Goal: Task Accomplishment & Management: Manage account settings

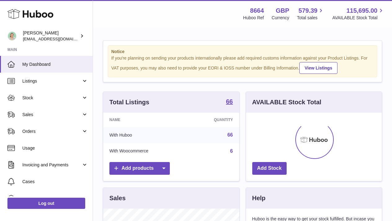
scroll to position [97, 136]
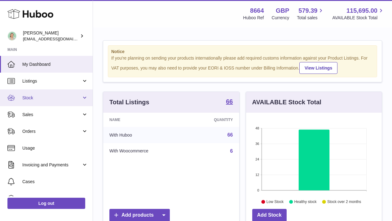
click at [61, 96] on span "Stock" at bounding box center [51, 98] width 59 height 6
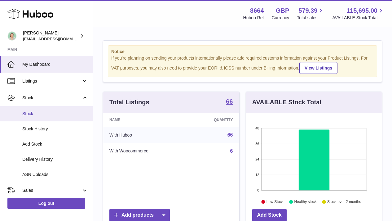
click at [55, 113] on span "Stock" at bounding box center [55, 114] width 66 height 6
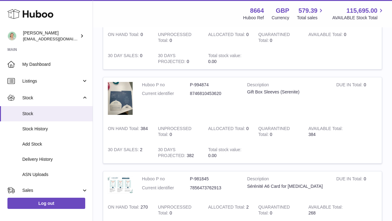
scroll to position [484, 0]
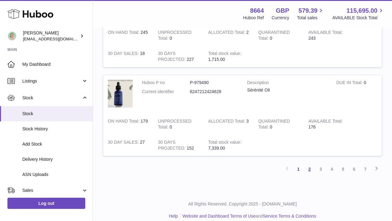
click at [307, 168] on link "2" at bounding box center [309, 168] width 11 height 11
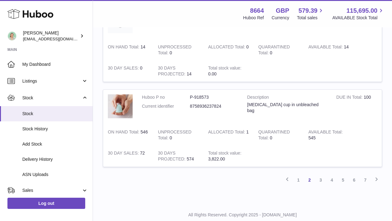
scroll to position [751, 0]
click at [322, 180] on link "3" at bounding box center [321, 179] width 11 height 11
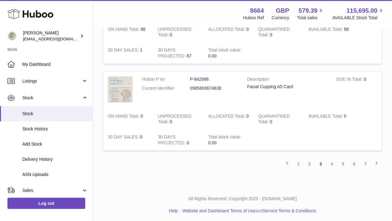
scroll to position [839, 0]
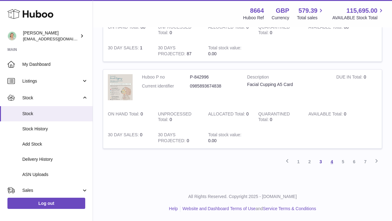
click at [334, 161] on link "4" at bounding box center [332, 161] width 11 height 11
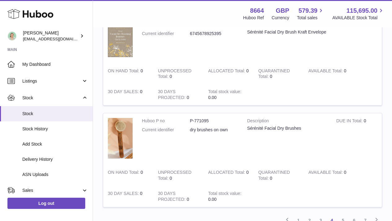
scroll to position [839, 0]
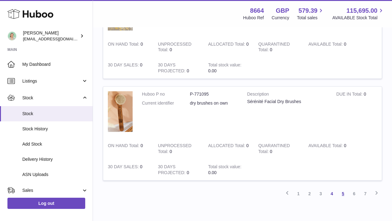
click at [346, 190] on link "5" at bounding box center [343, 193] width 11 height 11
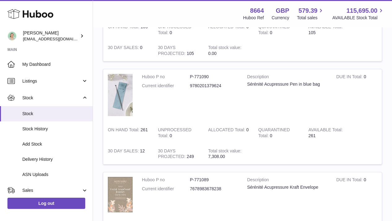
scroll to position [410, 0]
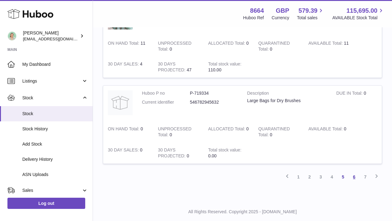
click at [353, 178] on link "6" at bounding box center [354, 176] width 11 height 11
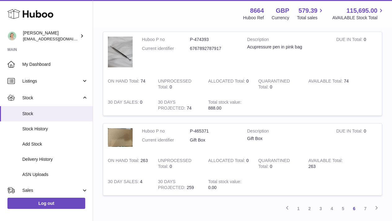
scroll to position [817, 0]
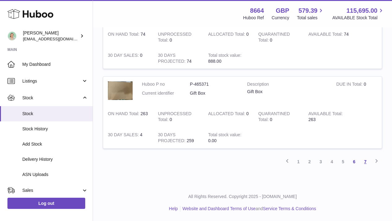
click at [366, 162] on link "7" at bounding box center [365, 161] width 11 height 11
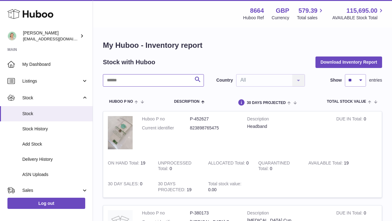
click at [163, 76] on input "text" at bounding box center [153, 80] width 101 height 12
type input "***"
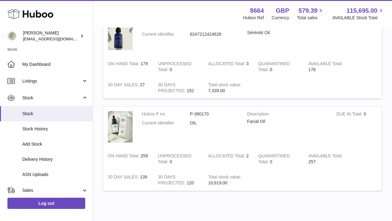
scroll to position [94, 0]
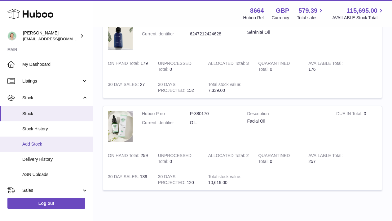
click at [57, 146] on span "Add Stock" at bounding box center [55, 144] width 66 height 6
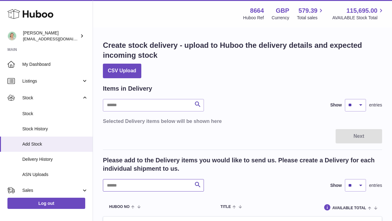
click at [122, 185] on input "text" at bounding box center [153, 185] width 101 height 12
type input "***"
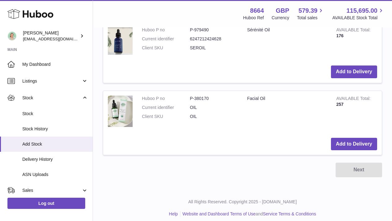
scroll to position [197, 0]
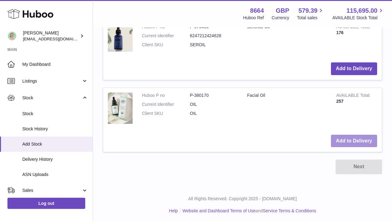
click at [356, 143] on button "Add to Delivery" at bounding box center [354, 141] width 46 height 13
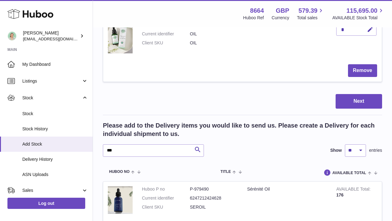
scroll to position [0, 0]
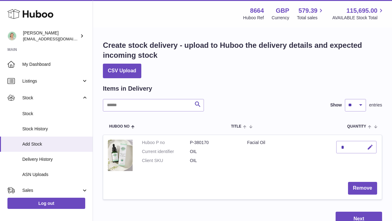
click at [365, 145] on button "button" at bounding box center [369, 147] width 15 height 13
type input "***"
click at [363, 148] on div at bounding box center [362, 147] width 25 height 10
click at [365, 148] on button "submit" at bounding box center [370, 147] width 12 height 10
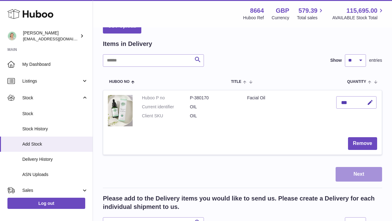
click at [356, 175] on button "Next" at bounding box center [359, 174] width 47 height 15
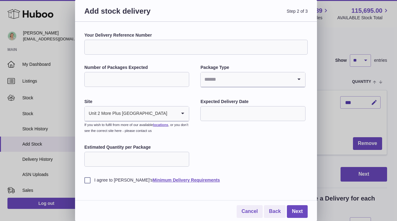
click at [145, 49] on input "Your Delivery Reference Number" at bounding box center [195, 47] width 223 height 15
type input "*******"
click at [130, 90] on div "Your Delivery Reference Number ******* Number of Packages Expected Package Type…" at bounding box center [195, 107] width 223 height 151
click at [130, 85] on input "Number of Packages Expected" at bounding box center [136, 79] width 105 height 15
type input "*"
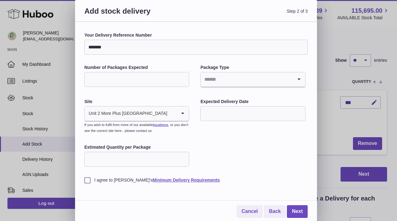
click at [231, 80] on input "Search for option" at bounding box center [247, 79] width 92 height 14
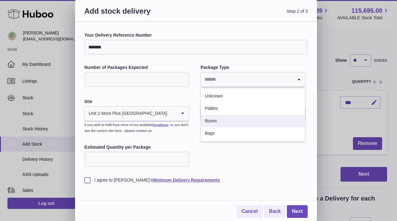
click at [229, 123] on li "Boxes" at bounding box center [253, 121] width 104 height 12
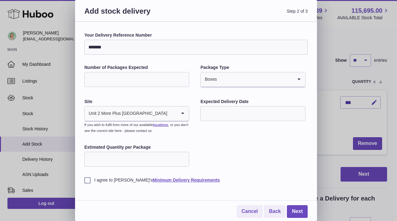
click at [224, 116] on input "text" at bounding box center [252, 113] width 105 height 15
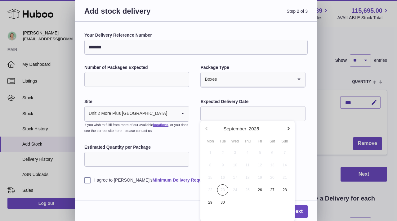
click at [292, 132] on icon "button" at bounding box center [288, 128] width 7 height 7
click at [248, 151] on span "2" at bounding box center [247, 152] width 11 height 11
type input "**********"
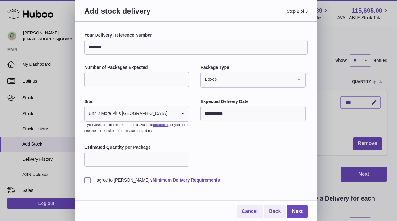
click at [149, 163] on input "Estimated Quantity per Package" at bounding box center [136, 159] width 105 height 15
click at [87, 181] on label "I agree to Huboo's Minimum Delivery Requirements" at bounding box center [195, 180] width 223 height 6
click at [298, 210] on link "Next" at bounding box center [297, 211] width 21 height 13
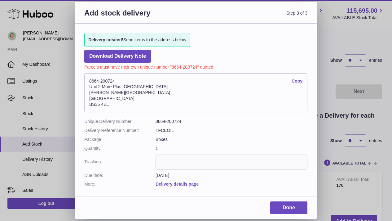
click at [298, 82] on link "Copy" at bounding box center [297, 81] width 11 height 6
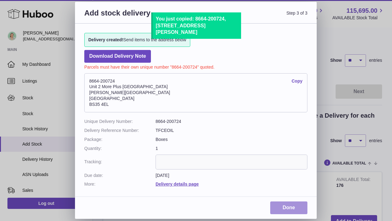
click at [295, 210] on link "Done" at bounding box center [289, 207] width 37 height 13
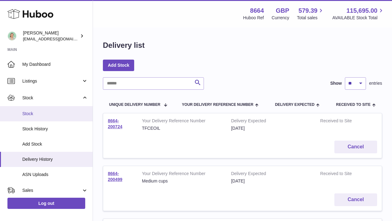
click at [37, 112] on span "Stock" at bounding box center [55, 114] width 66 height 6
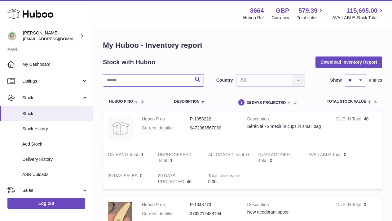
drag, startPoint x: 0, startPoint y: 0, endPoint x: 130, endPoint y: 84, distance: 154.5
click at [129, 84] on input "text" at bounding box center [153, 80] width 101 height 12
type input "****"
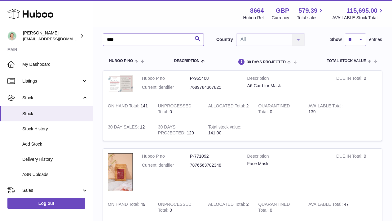
scroll to position [42, 0]
